Goal: Transaction & Acquisition: Obtain resource

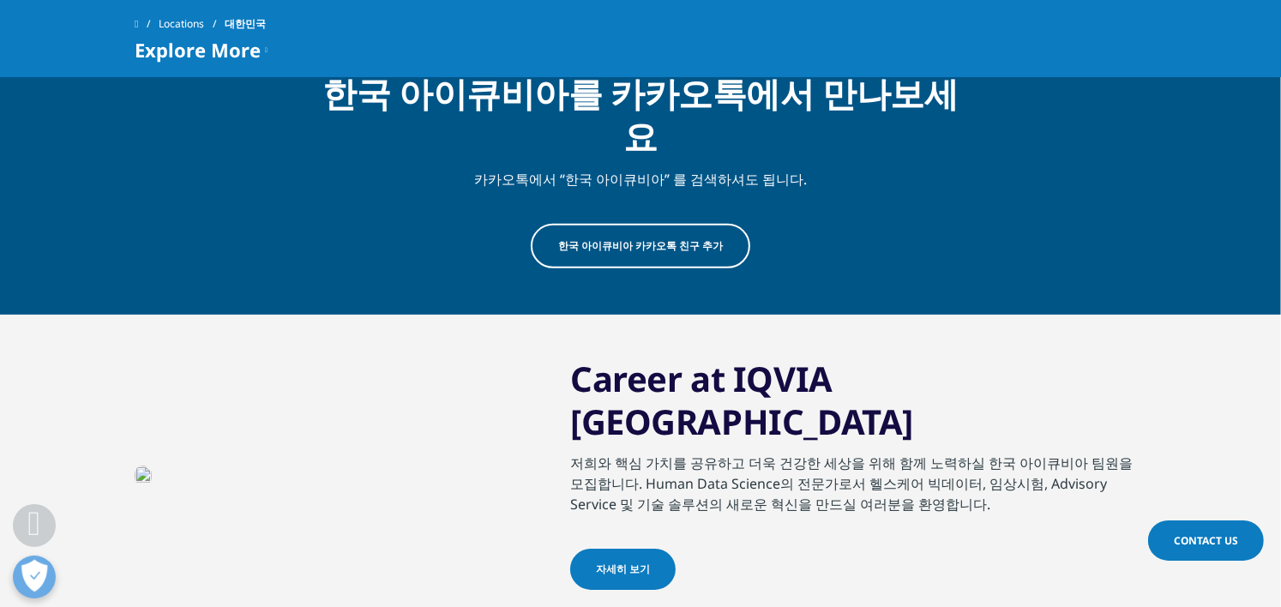
scroll to position [1000, 0]
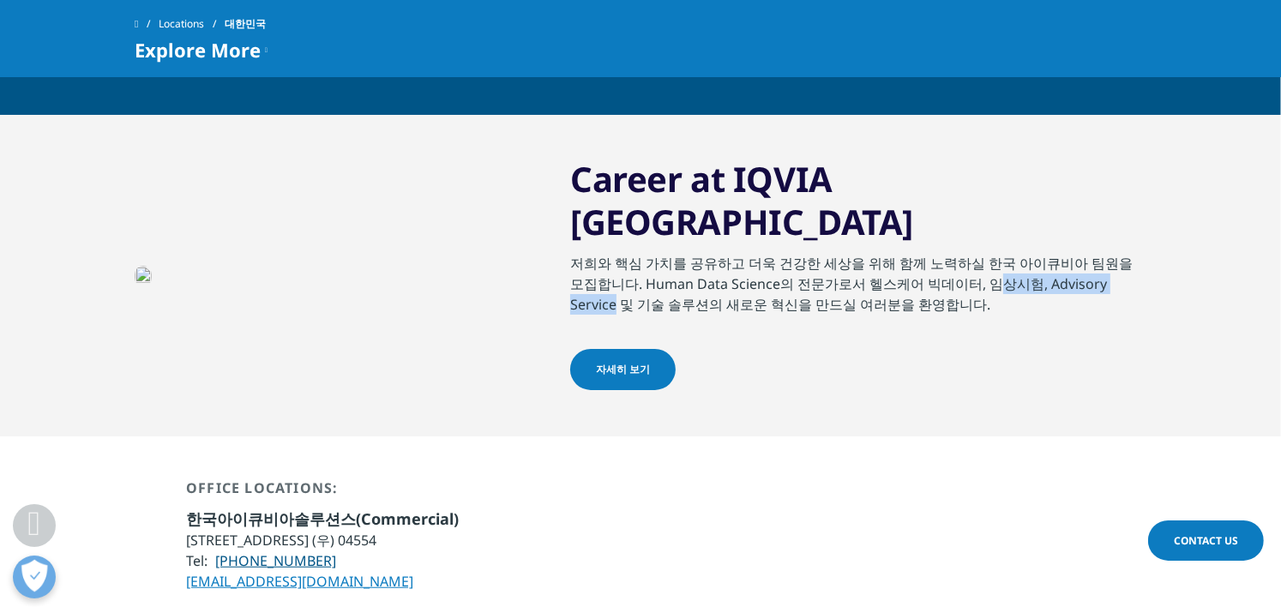
drag, startPoint x: 612, startPoint y: 206, endPoint x: 780, endPoint y: 205, distance: 168.0
click at [780, 253] on div "저희와 핵심 가치를 공유하고 더욱 건강한 세상을 위해 함께 노력하실 한국 아이큐비아 팀원을 모집합니다. Human Data Science의 전…" at bounding box center [858, 301] width 576 height 96
click at [776, 436] on div "Office Locations: 한국아이큐비아솔루션스(Commercial) 서울시 중구 퇴계로 173 남산스퀘어 23층 (우) 04554 Te…" at bounding box center [641, 535] width 1012 height 198
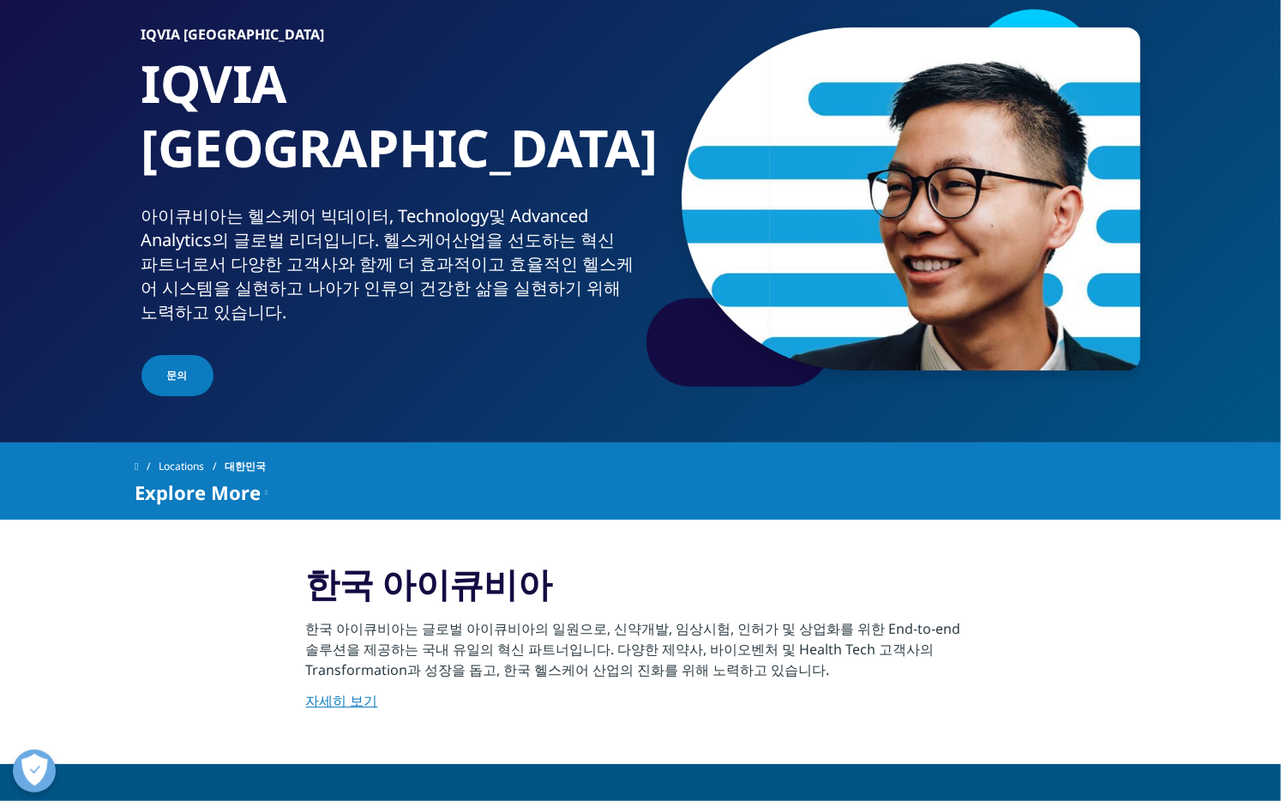
scroll to position [0, 0]
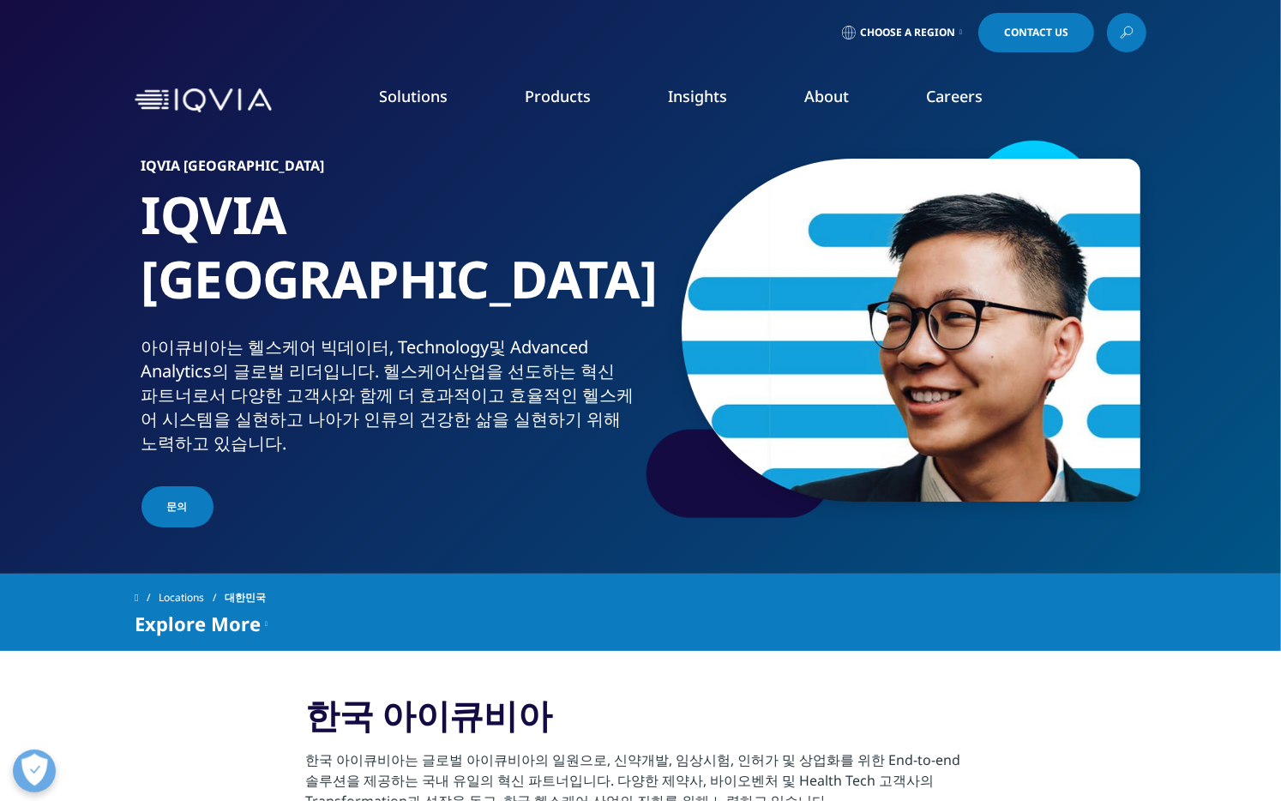
click at [705, 103] on link "Insights" at bounding box center [697, 96] width 59 height 21
click at [634, 315] on link "READ MORE" at bounding box center [678, 307] width 191 height 15
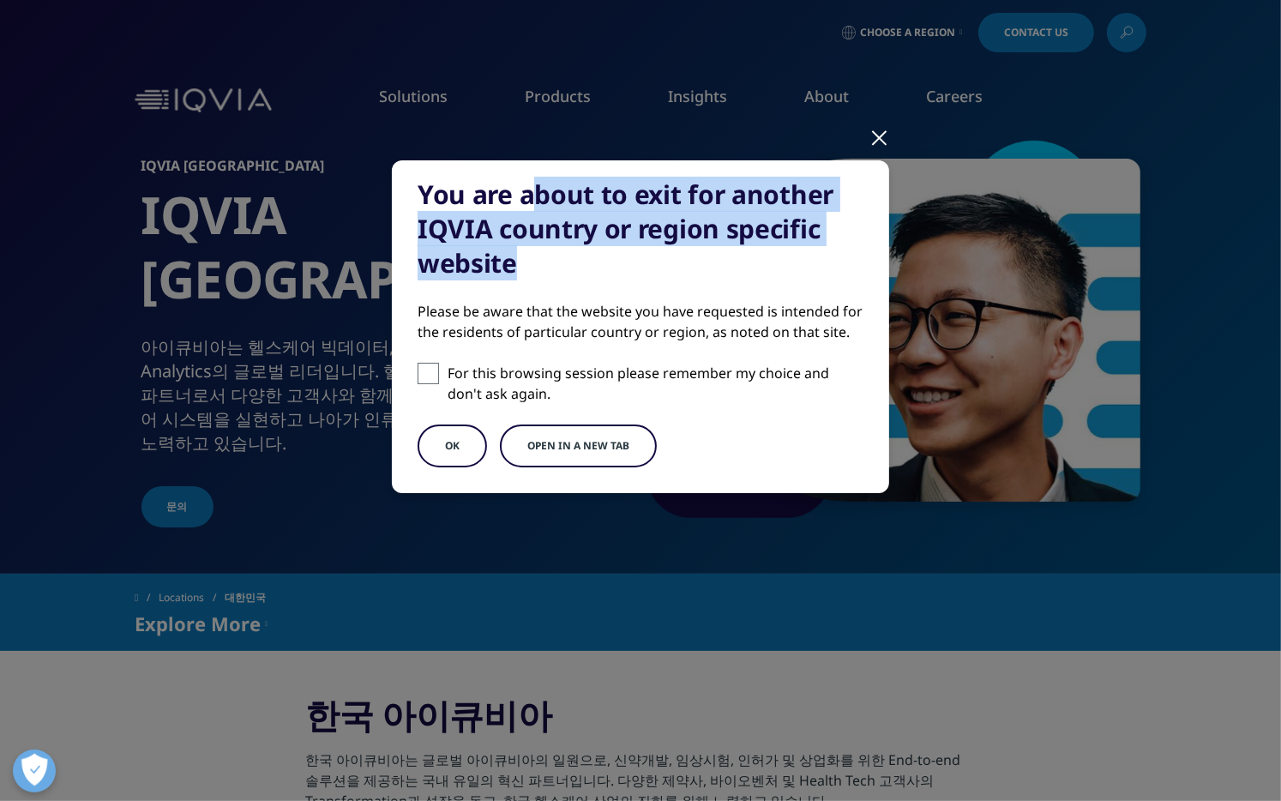
drag, startPoint x: 527, startPoint y: 193, endPoint x: 704, endPoint y: 255, distance: 187.1
click at [704, 255] on div "You are about to exit for another IQVIA country or region specific website" at bounding box center [641, 228] width 446 height 103
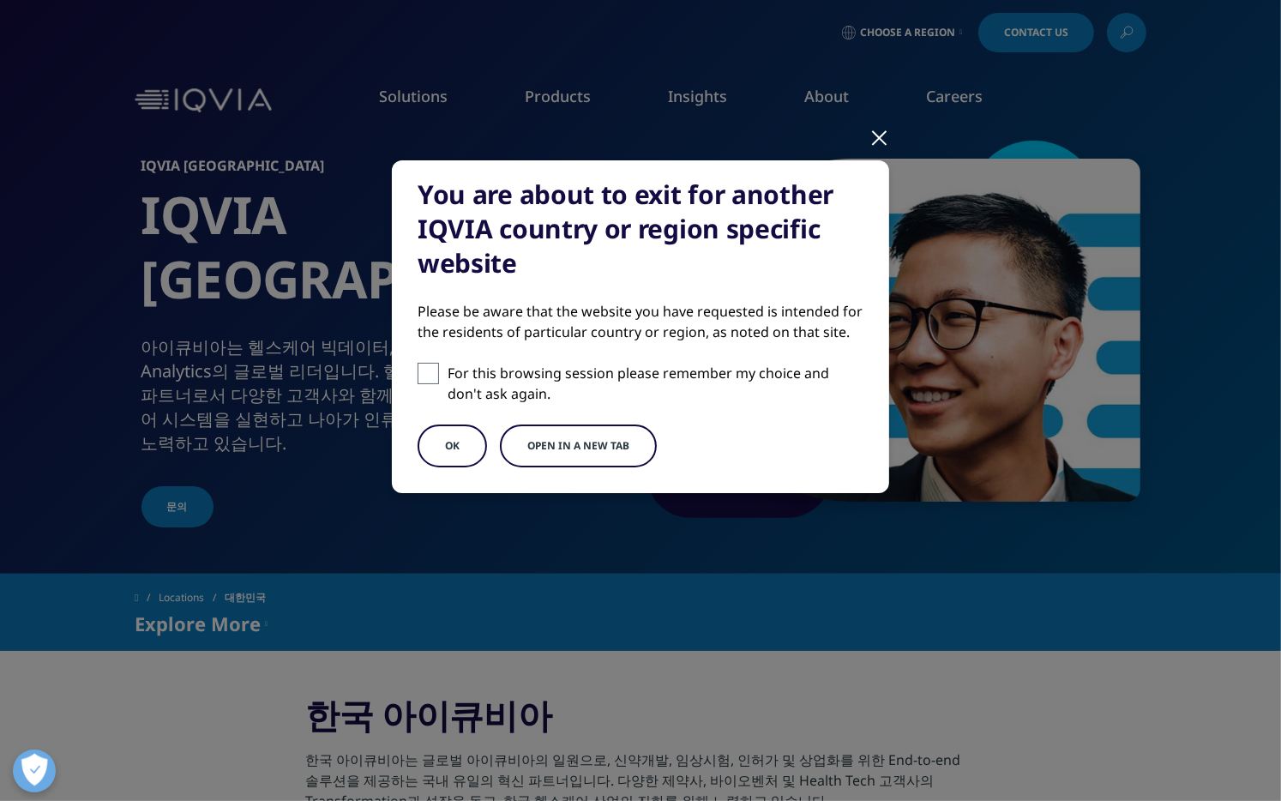
click at [733, 280] on div "You are about to exit for another IQVIA country or region specific website Plea…" at bounding box center [640, 326] width 497 height 333
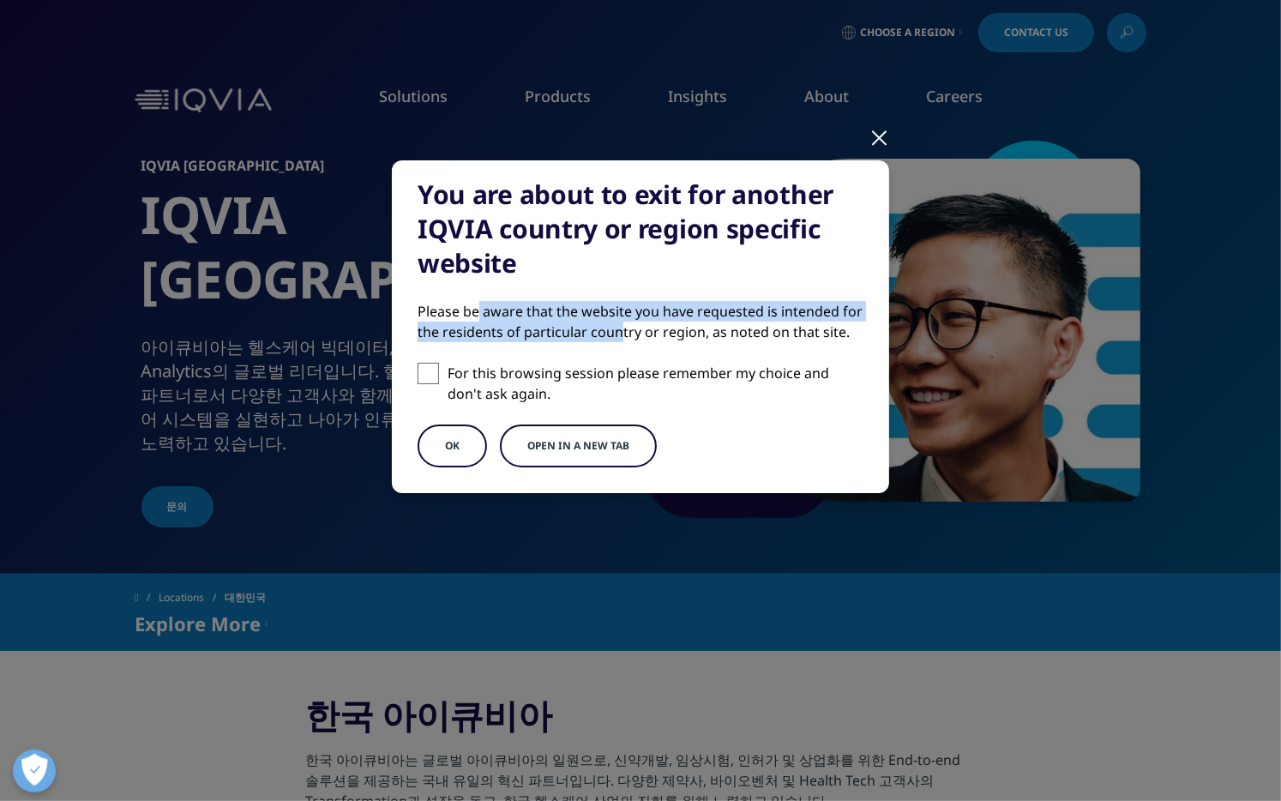
drag, startPoint x: 478, startPoint y: 310, endPoint x: 616, endPoint y: 330, distance: 140.3
click at [616, 330] on div "Please be aware that the website you have requested is intended for the residen…" at bounding box center [641, 321] width 446 height 41
click at [610, 450] on button "Open in a new tab" at bounding box center [578, 445] width 157 height 43
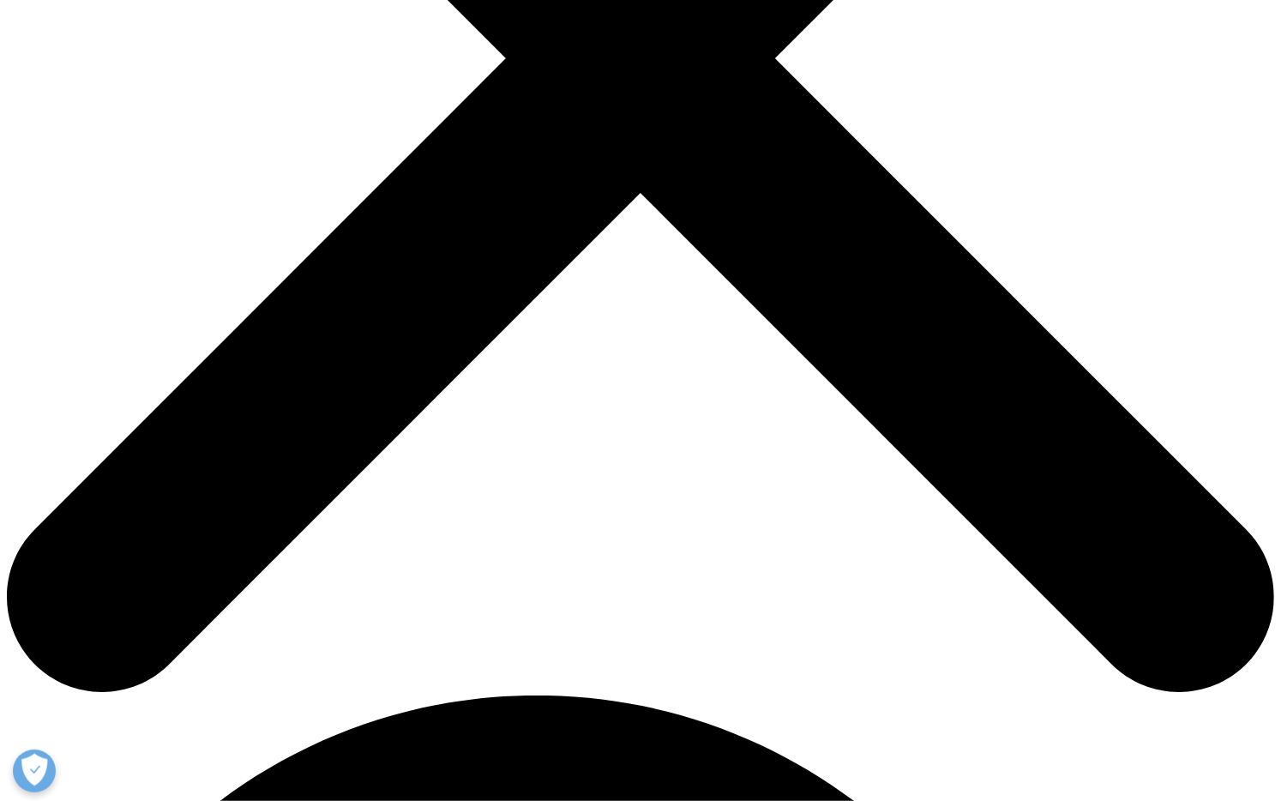
drag, startPoint x: 747, startPoint y: 345, endPoint x: 989, endPoint y: 478, distance: 277.0
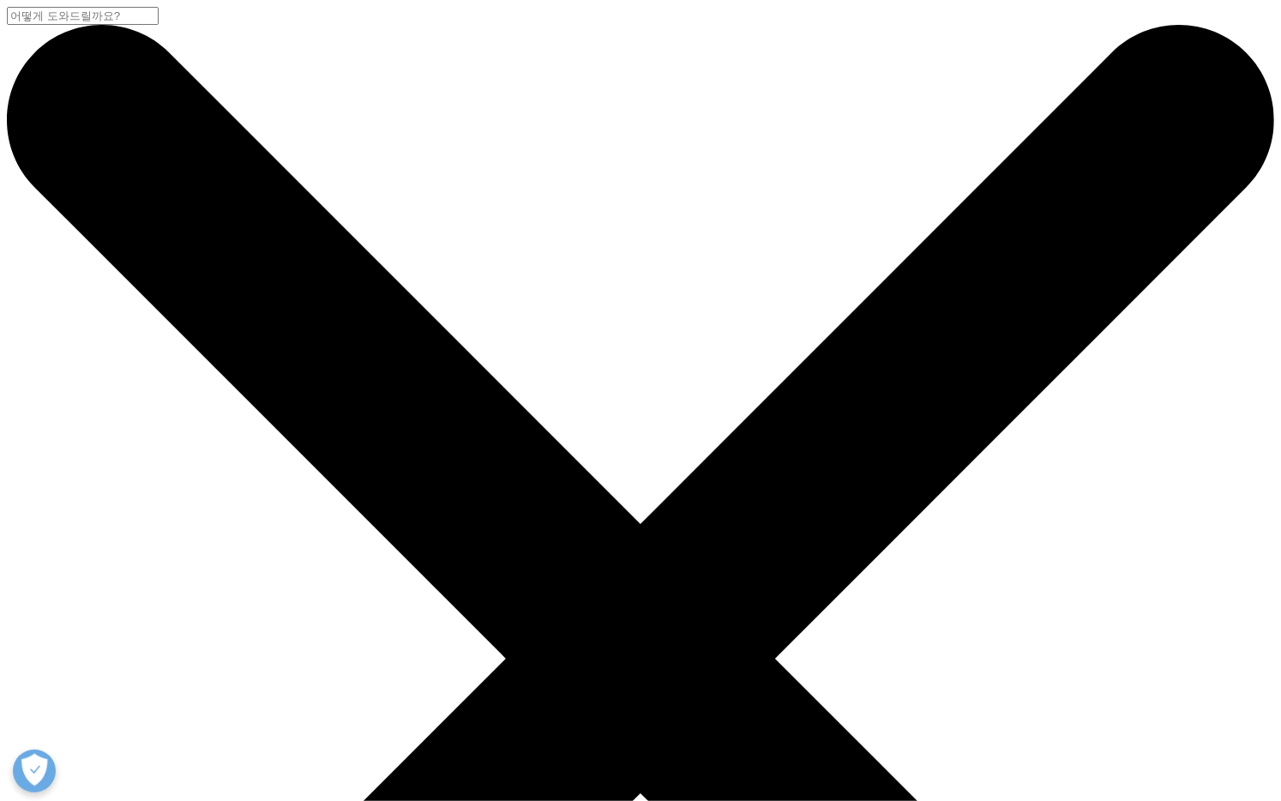
click at [159, 25] on input "검색" at bounding box center [83, 16] width 152 height 18
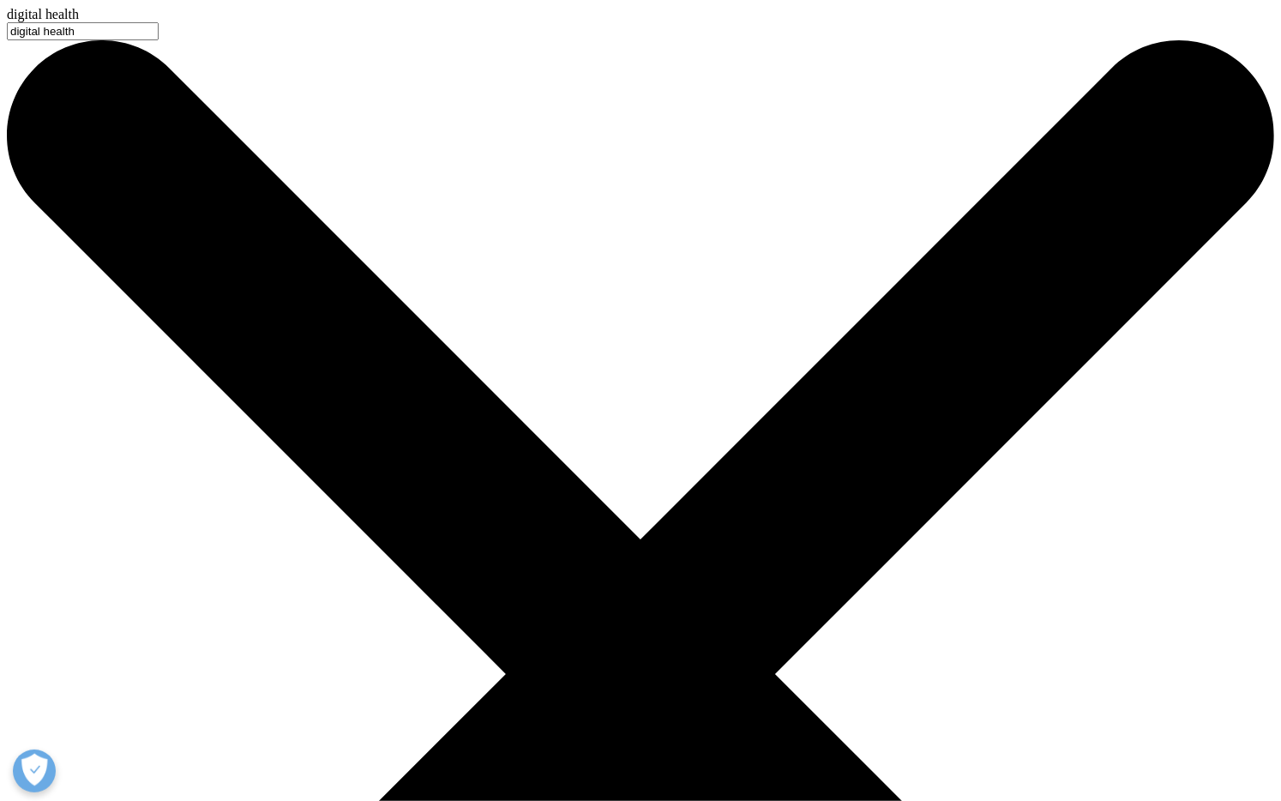
type input "digital health"
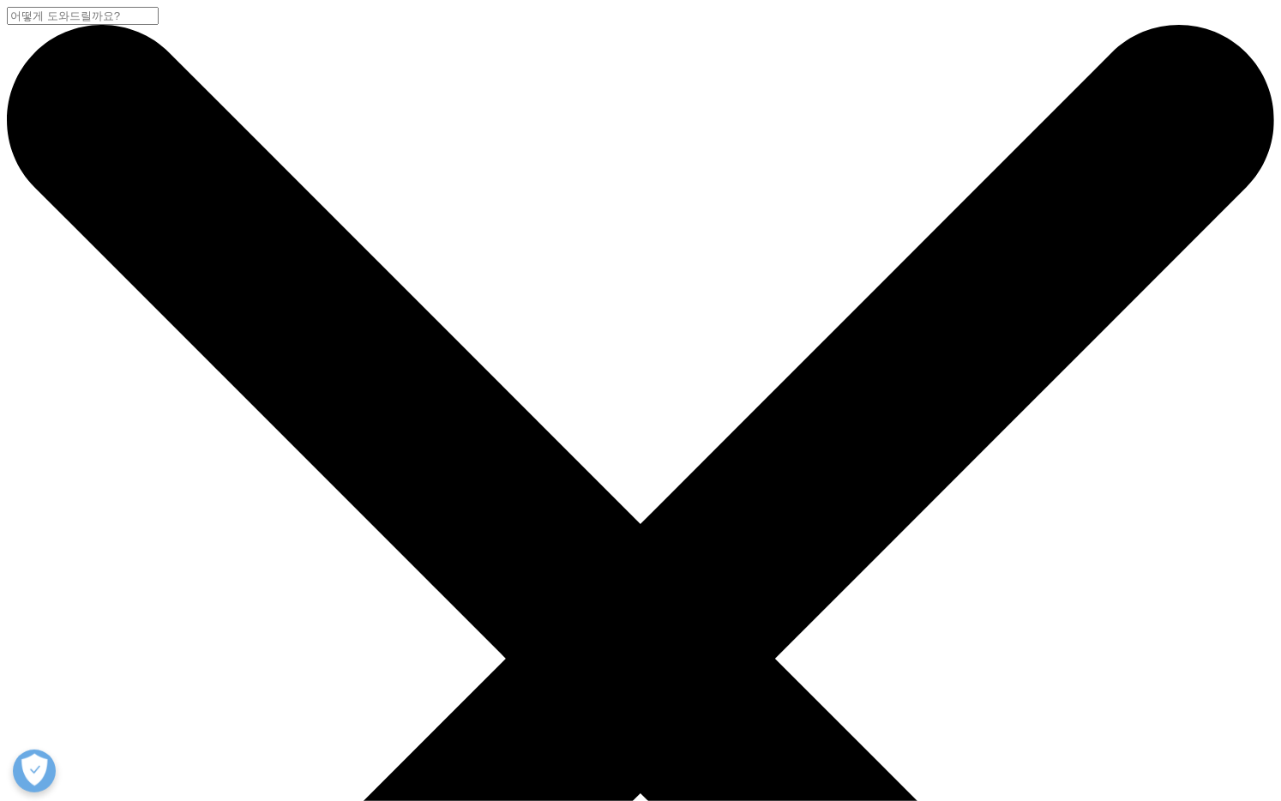
drag, startPoint x: 506, startPoint y: 613, endPoint x: 533, endPoint y: 604, distance: 29.0
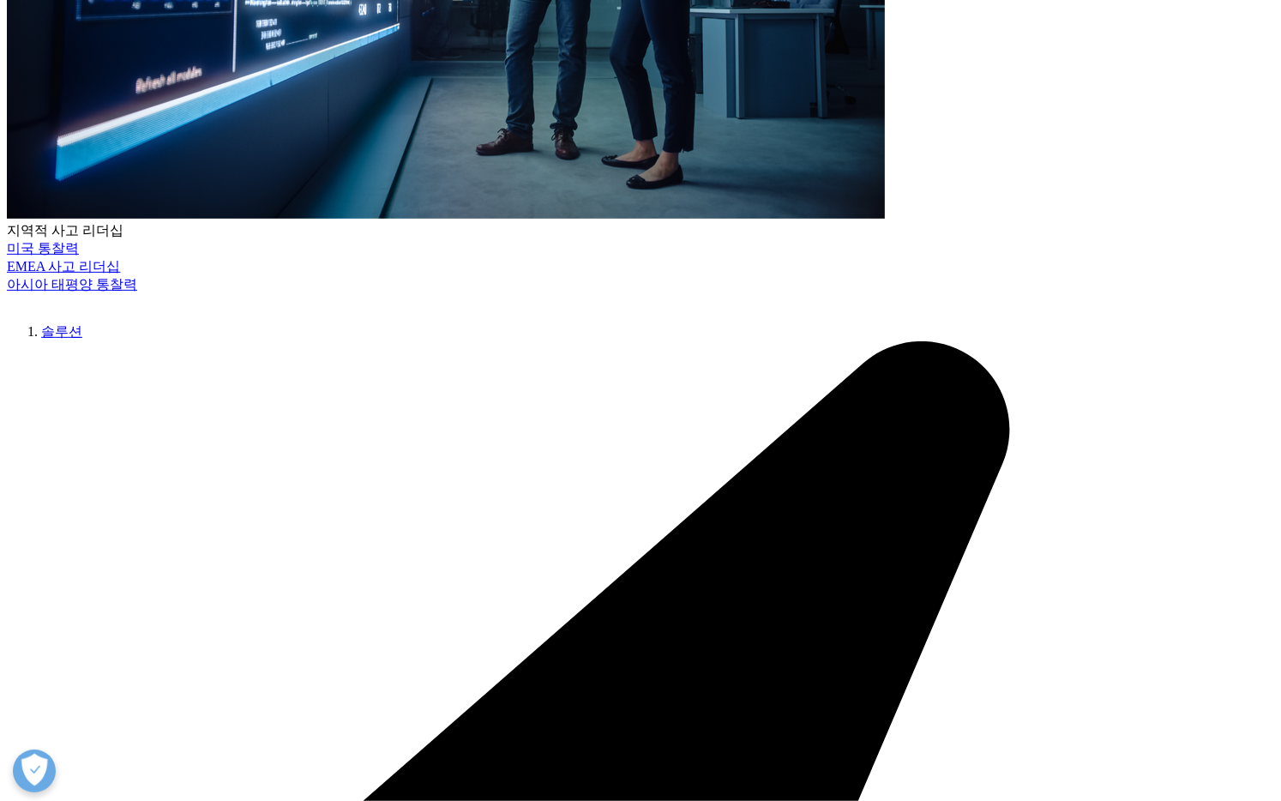
scroll to position [400, 0]
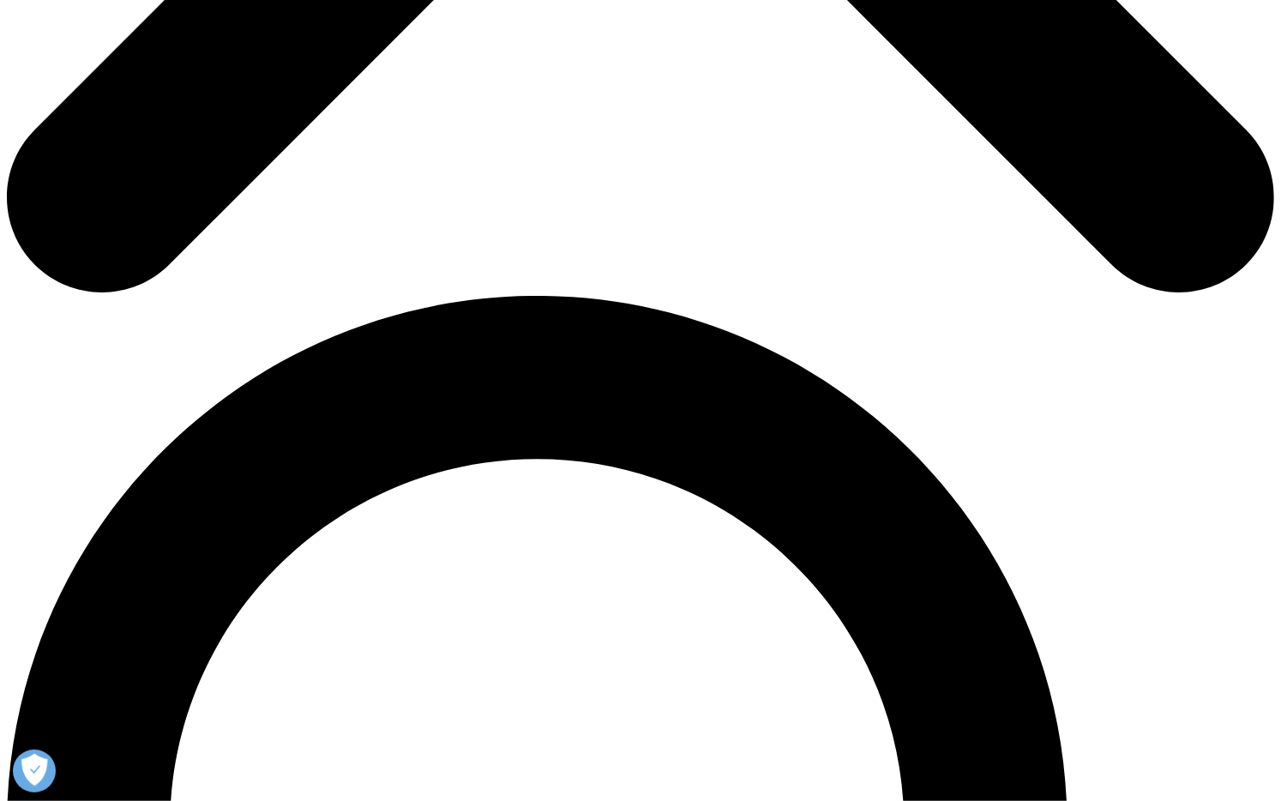
scroll to position [800, 0]
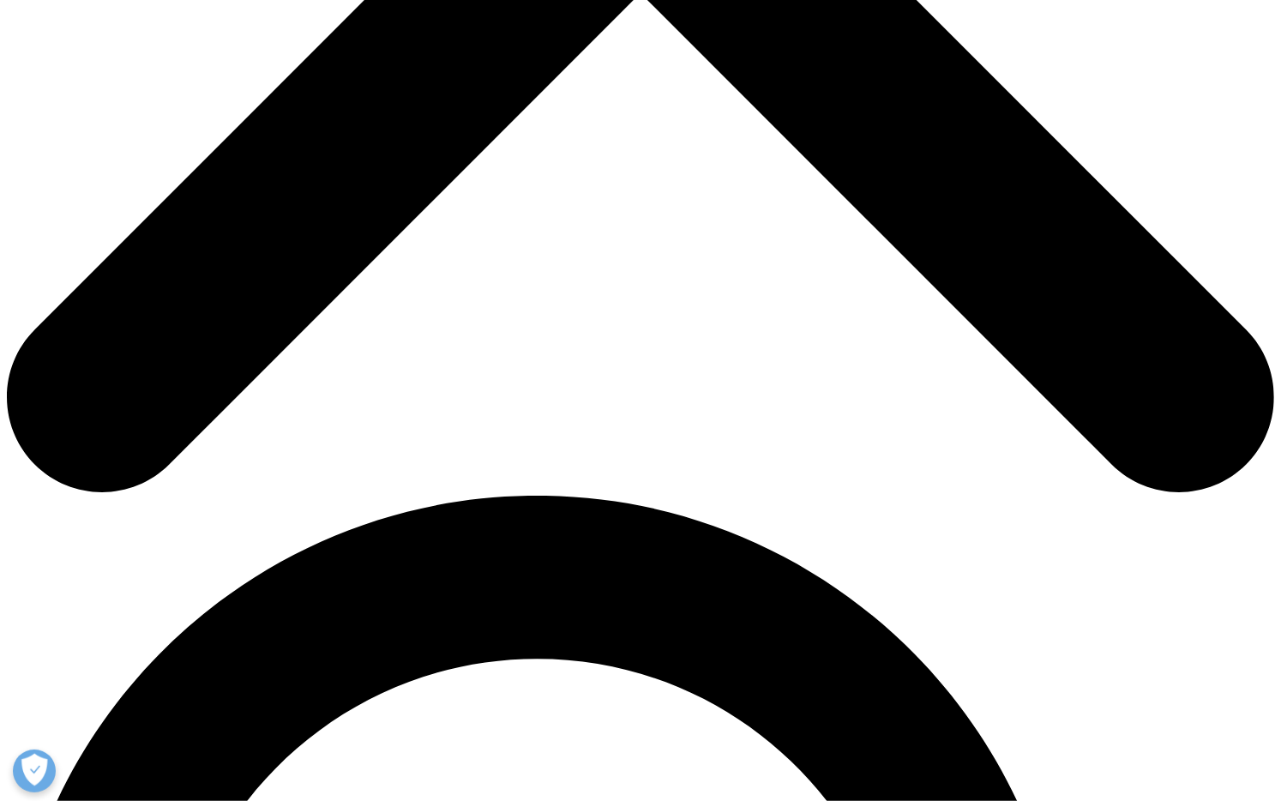
type input "Hyeseung"
type input "l"
type input "[PERSON_NAME]"
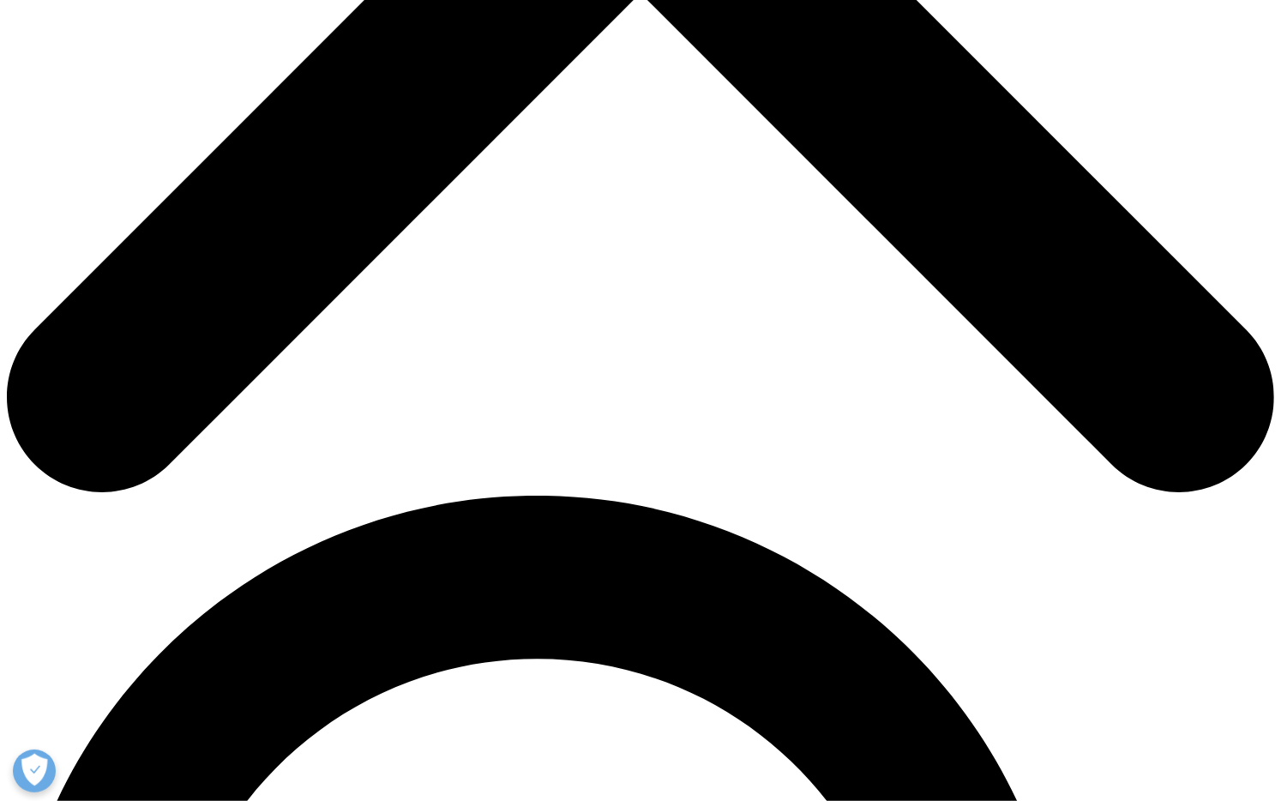
type input "d"
type input "채"
type input "[EMAIL_ADDRESS][DOMAIN_NAME]"
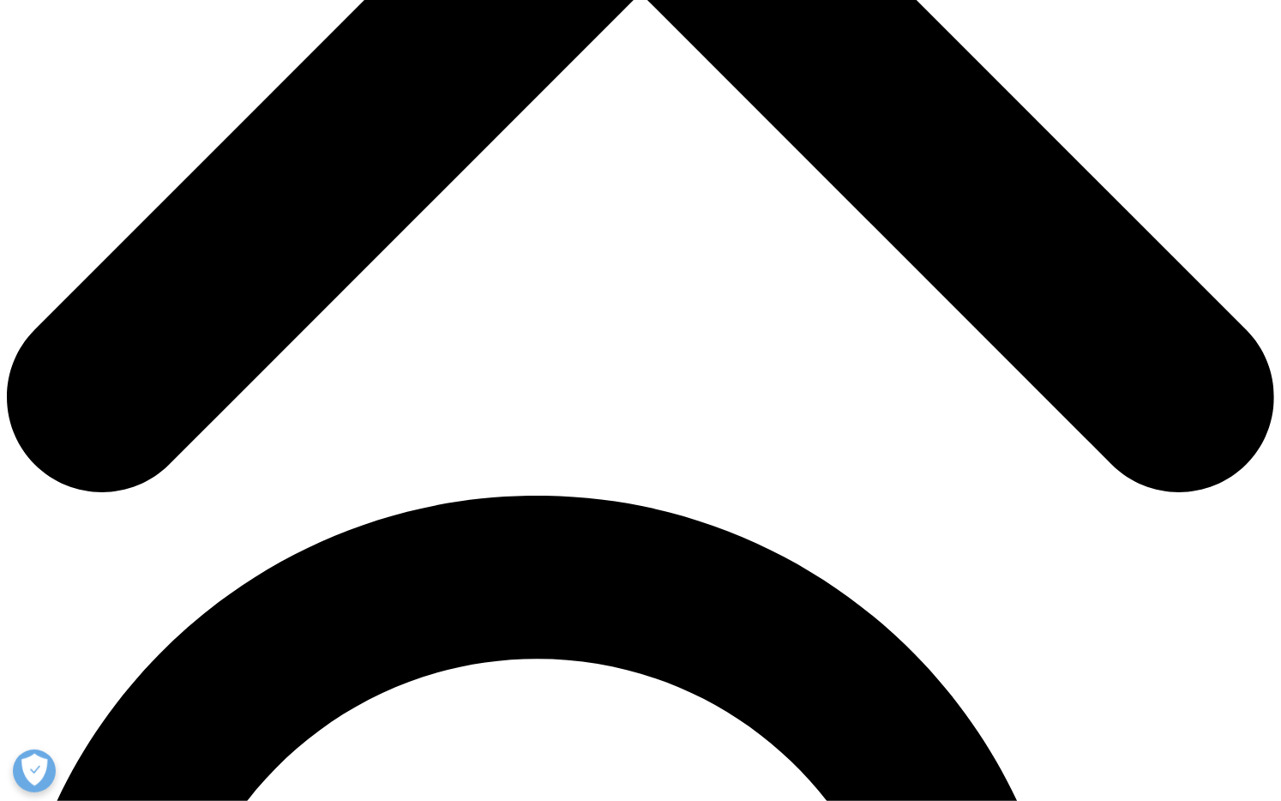
type input "manager"
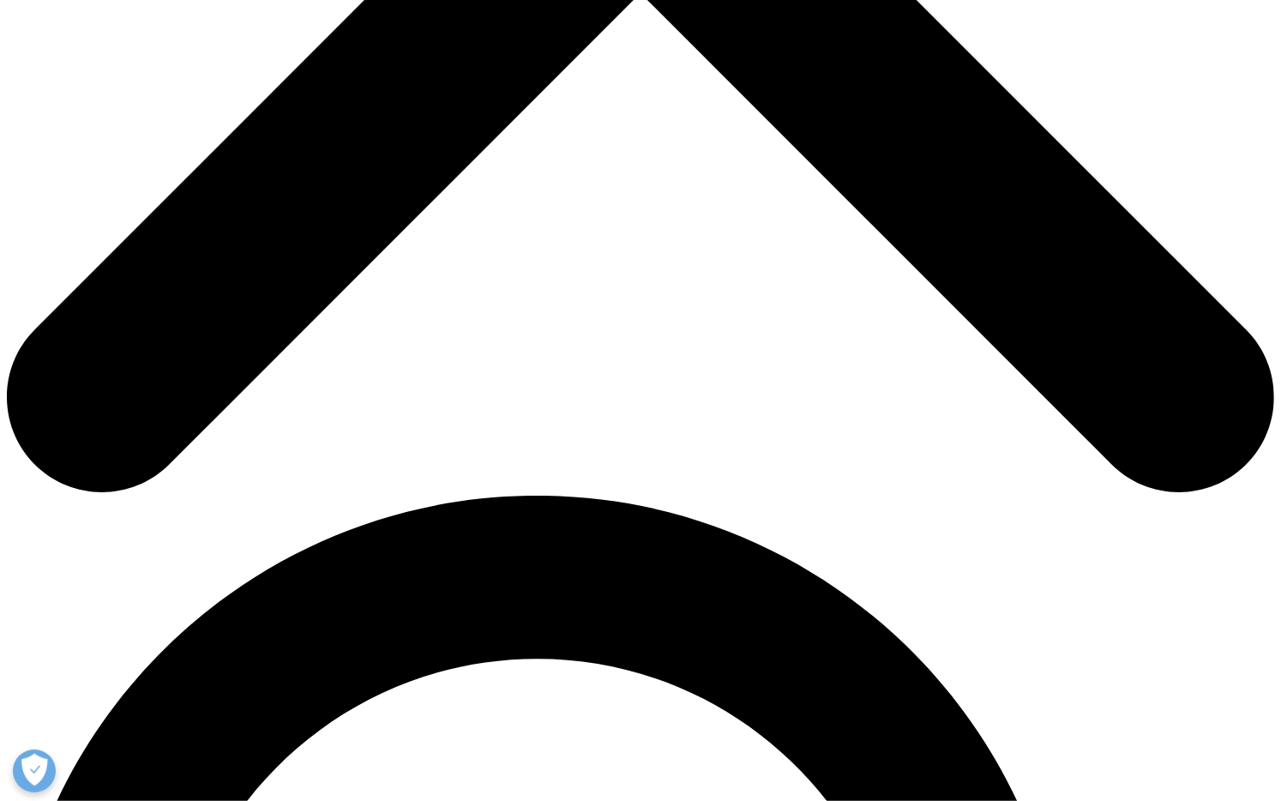
type input "b"
drag, startPoint x: 243, startPoint y: 382, endPoint x: 145, endPoint y: 381, distance: 97.7
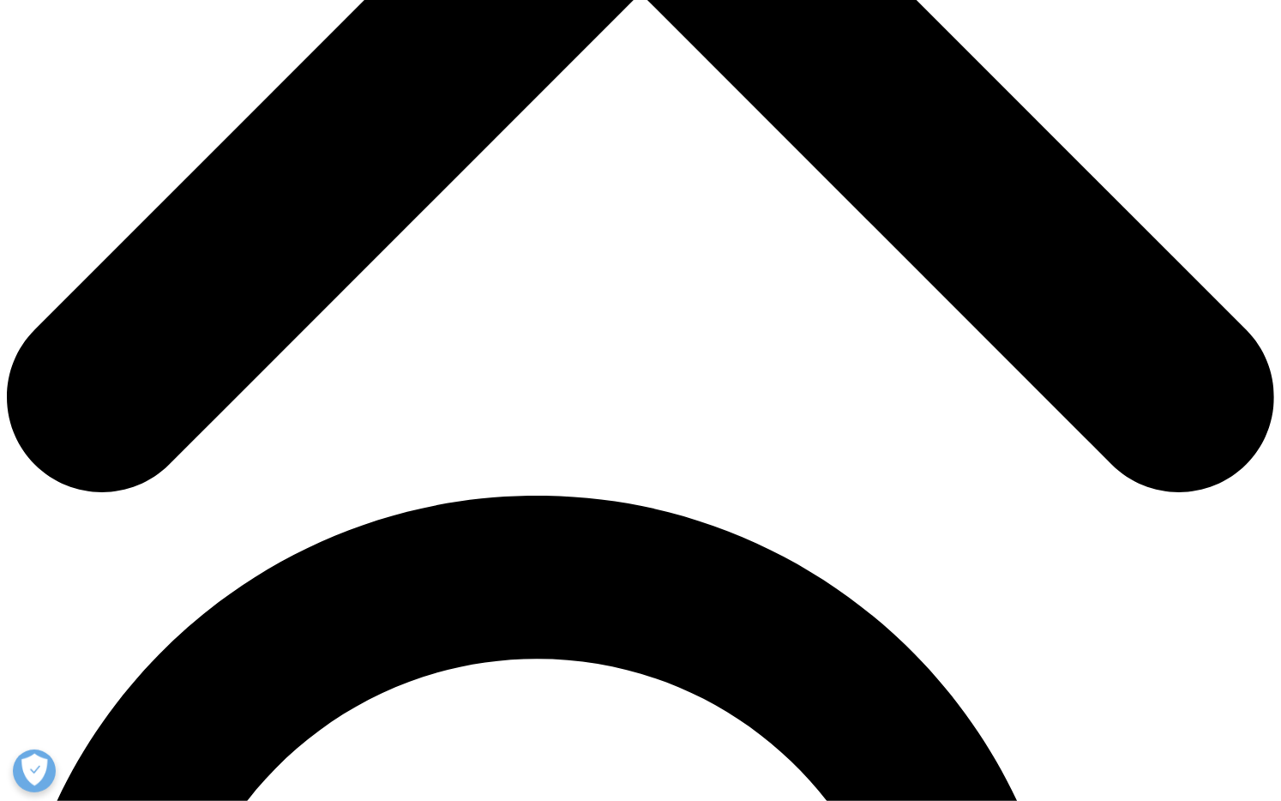
type input "Bionutrion"
select select "[GEOGRAPHIC_DATA]"
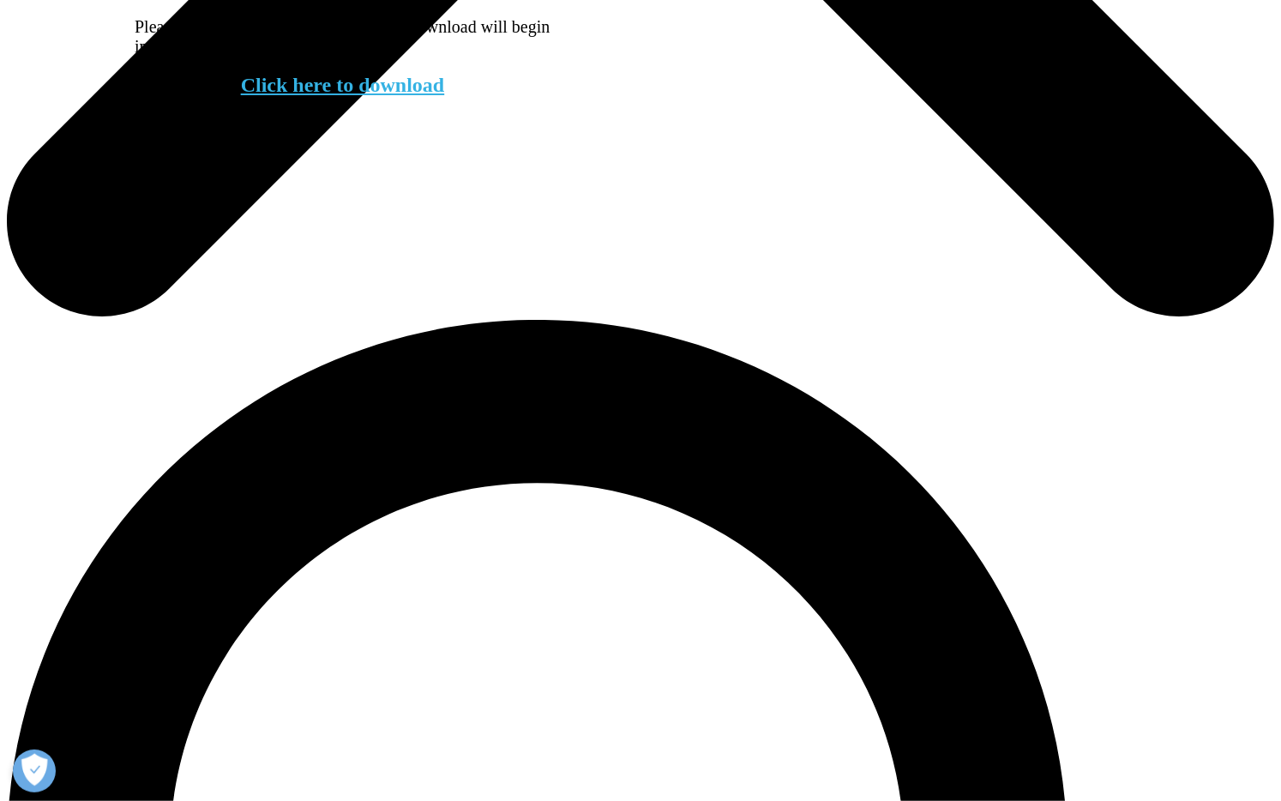
scroll to position [9, 8]
click at [353, 96] on link "Click here to download" at bounding box center [343, 85] width 204 height 22
